Goal: Task Accomplishment & Management: Complete application form

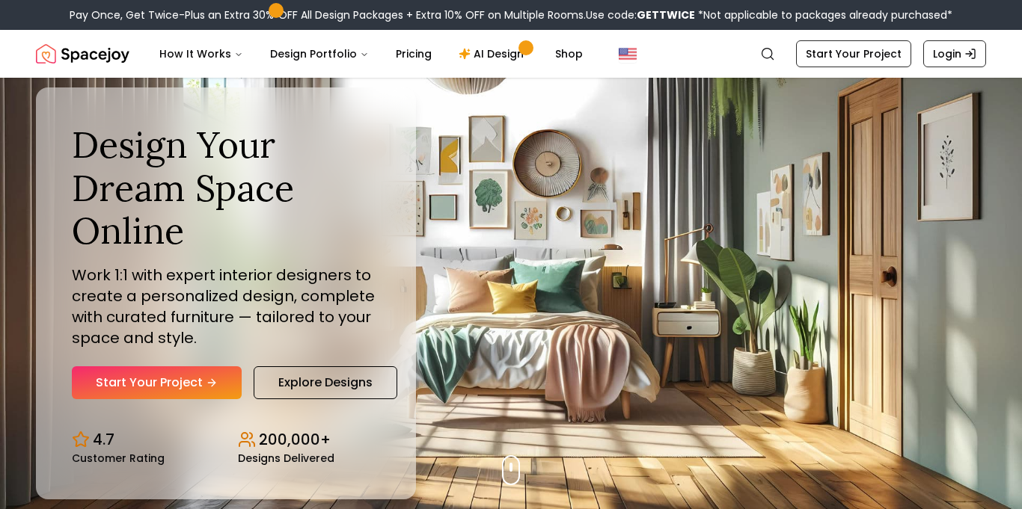
click at [162, 380] on link "Start Your Project" at bounding box center [157, 382] width 170 height 33
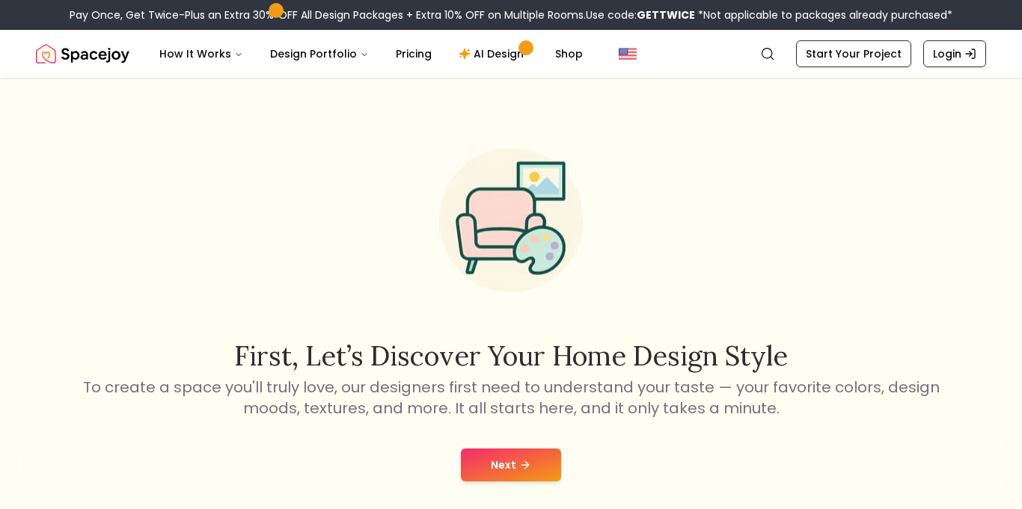
click at [526, 461] on icon at bounding box center [525, 465] width 12 height 12
